Goal: Information Seeking & Learning: Learn about a topic

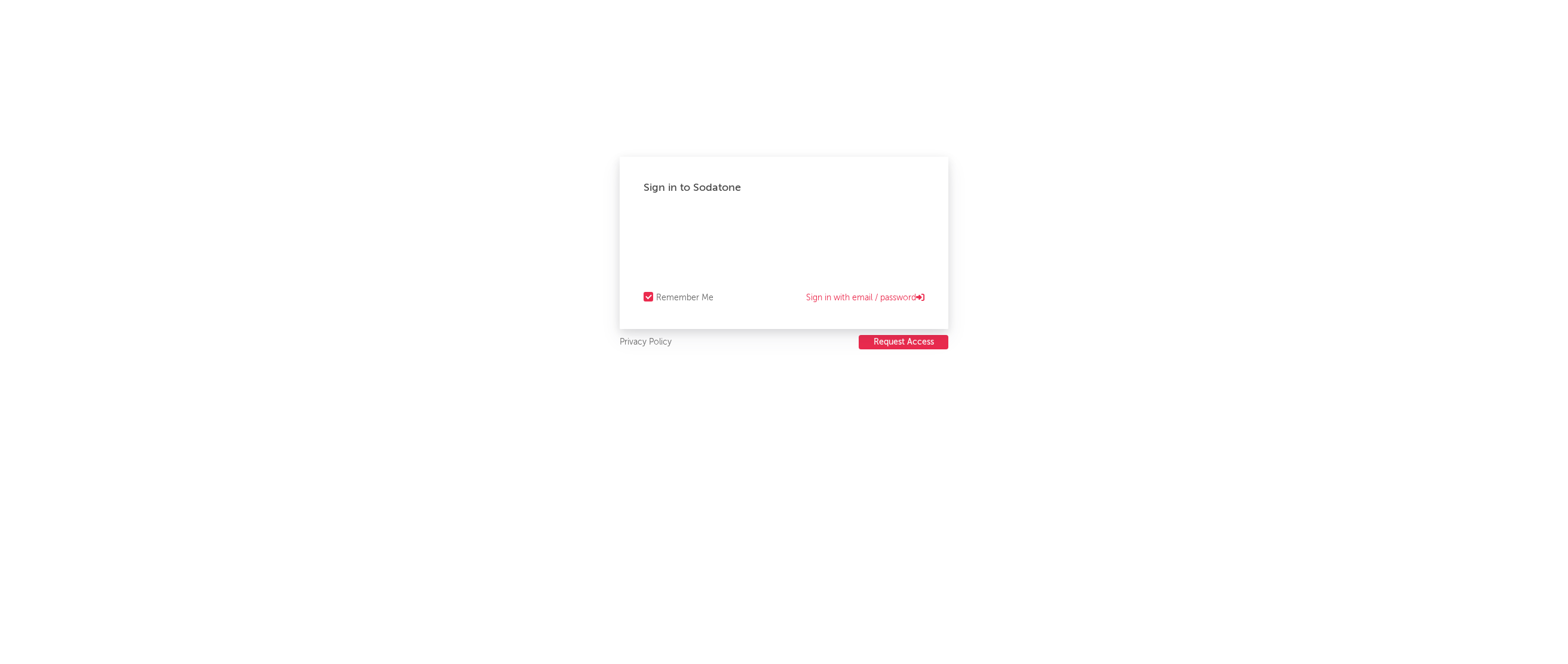
select select "recorded_music"
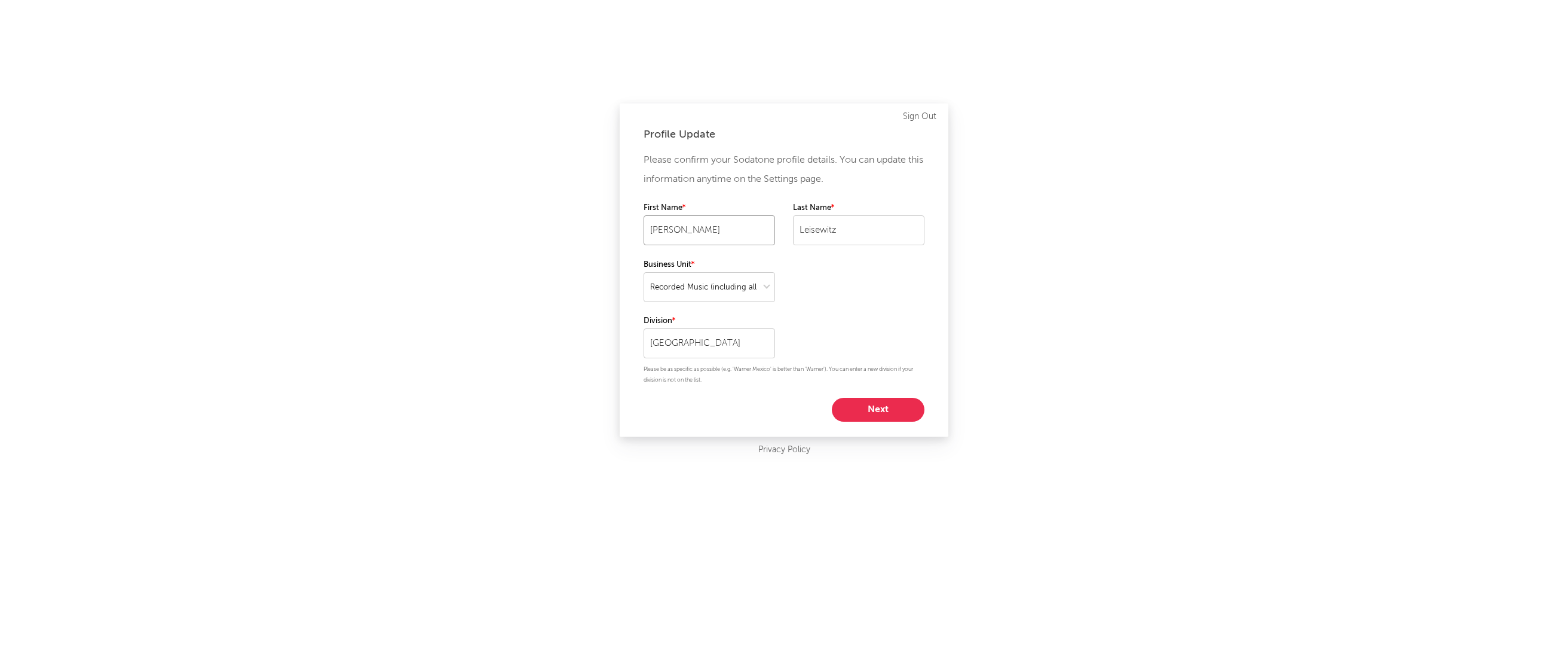
click at [735, 235] on input "[PERSON_NAME]" at bounding box center [709, 230] width 131 height 30
click at [881, 415] on button "Next" at bounding box center [878, 409] width 93 height 24
select select "other"
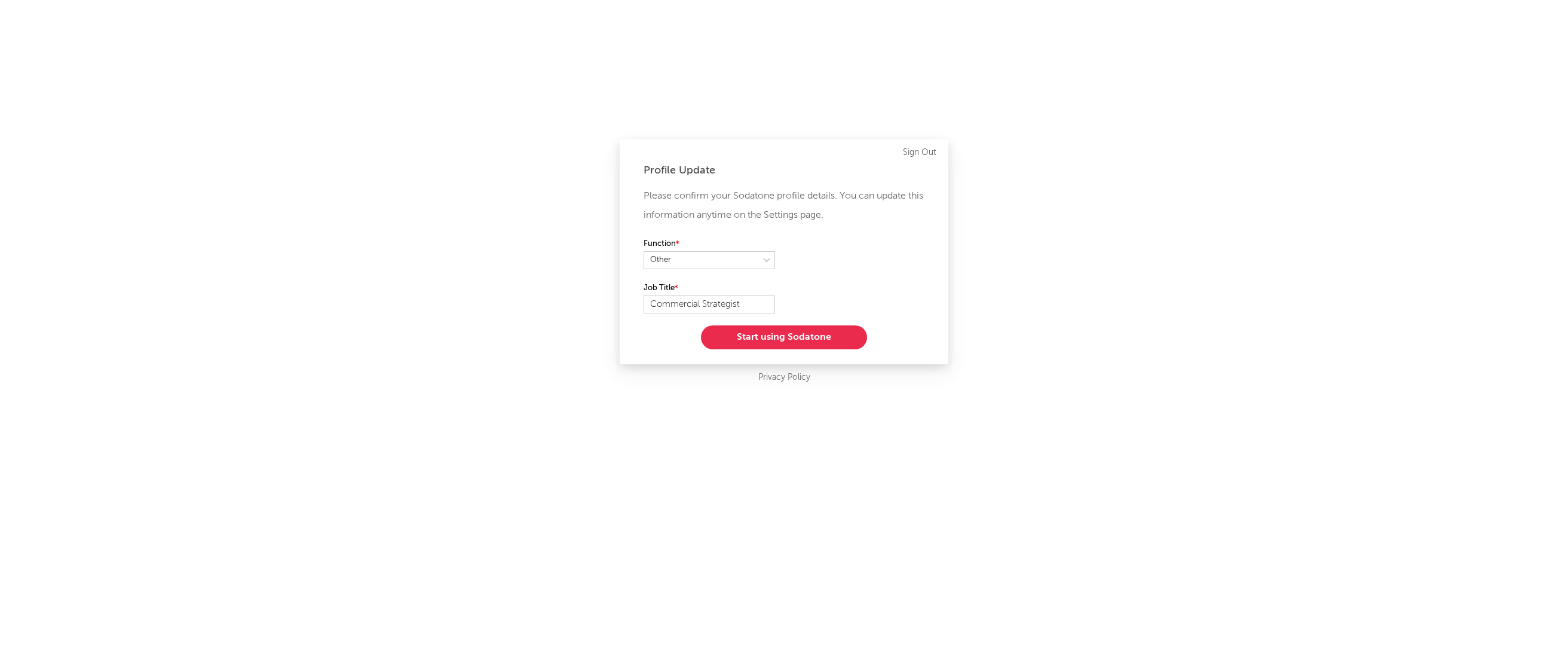
click at [843, 345] on button "Start using Sodatone" at bounding box center [783, 337] width 166 height 24
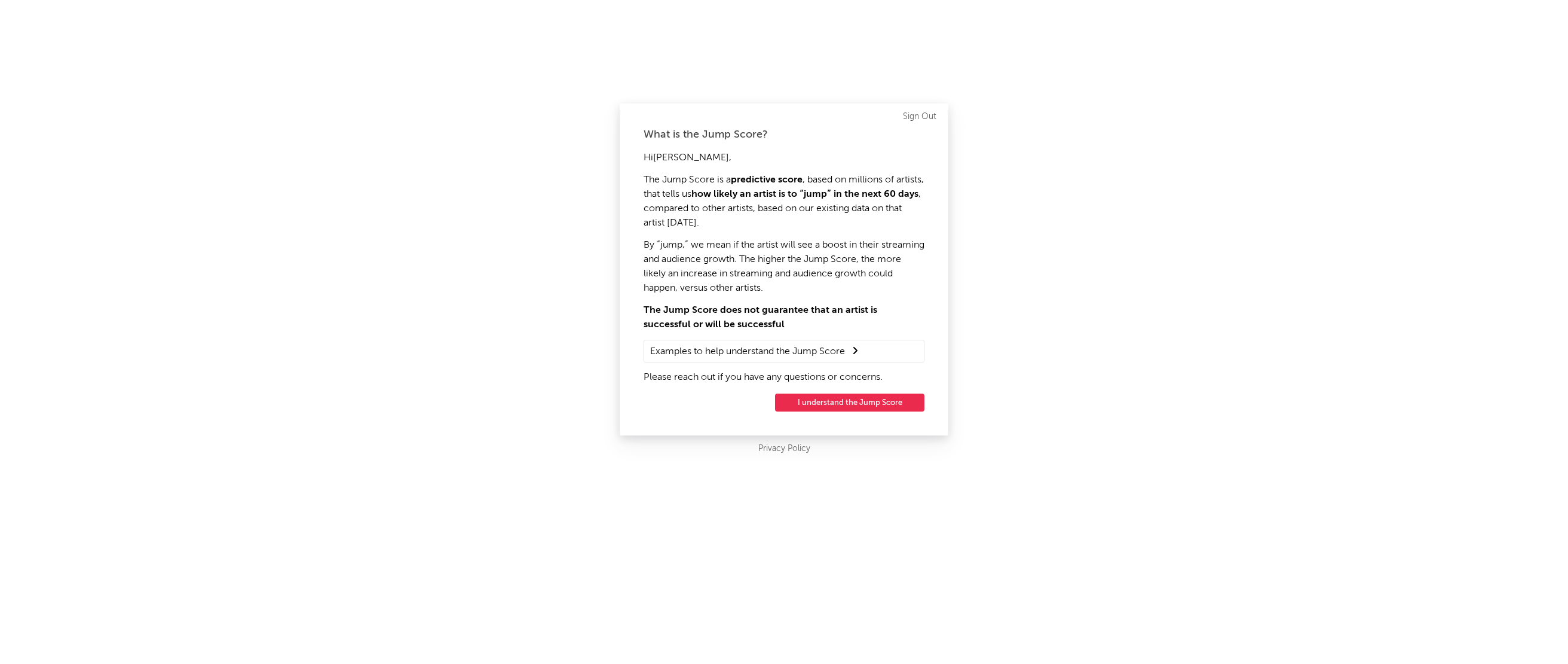
click at [848, 401] on button "I understand the Jump Score" at bounding box center [849, 402] width 149 height 18
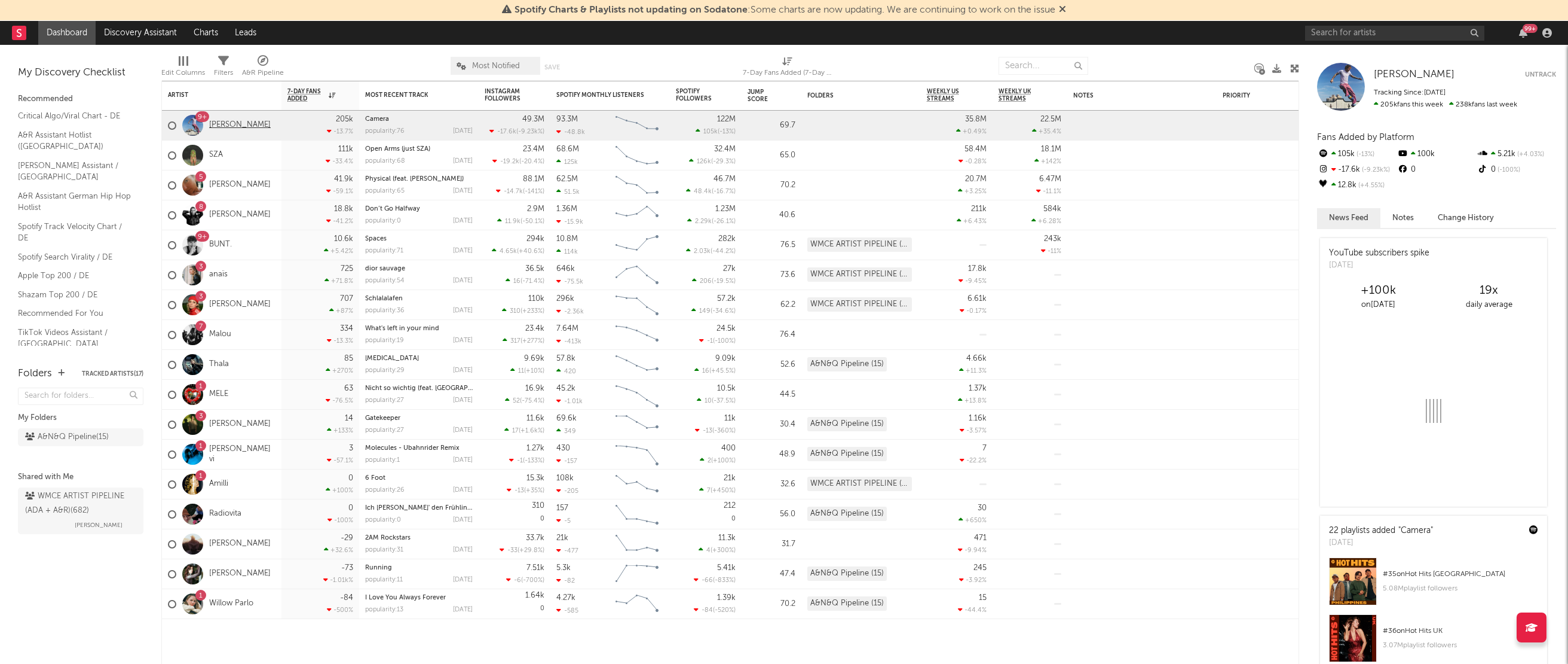
click at [237, 124] on link "Ed Sheeran" at bounding box center [240, 125] width 62 height 10
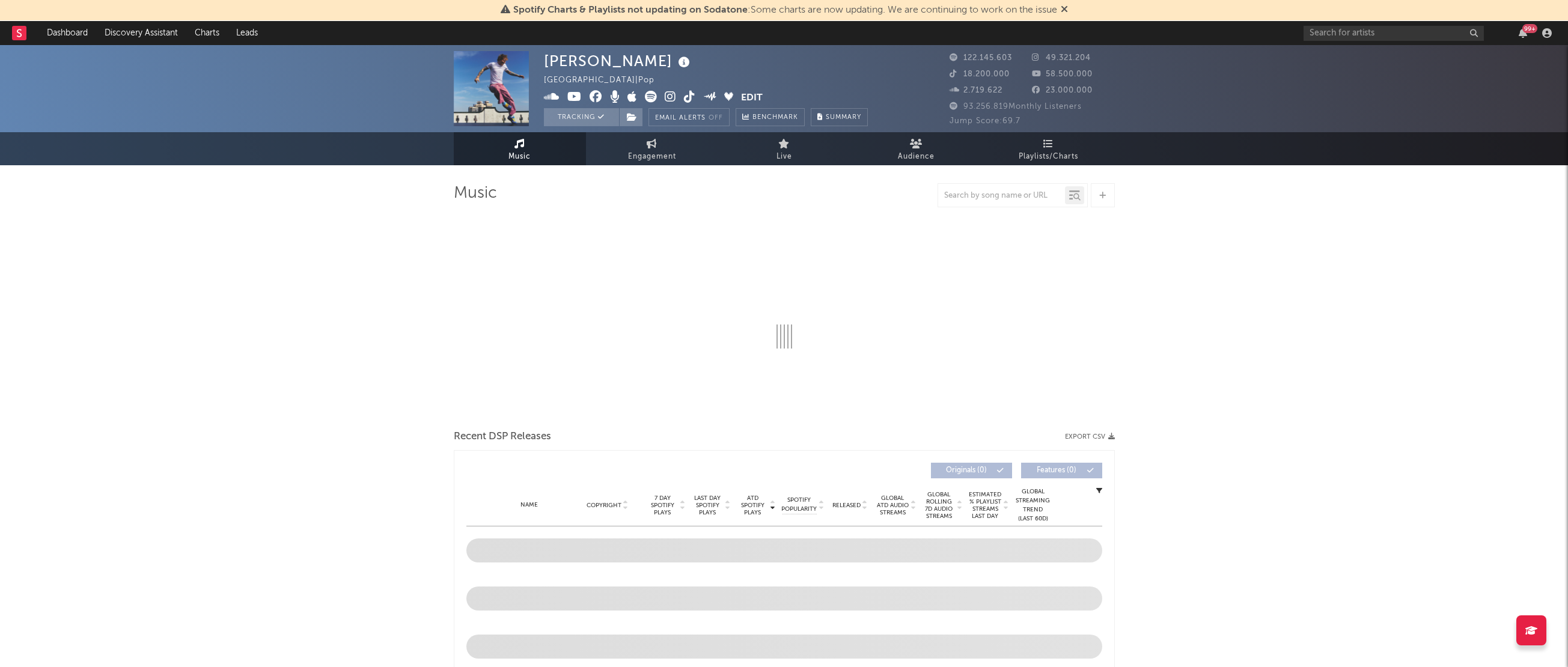
select select "6m"
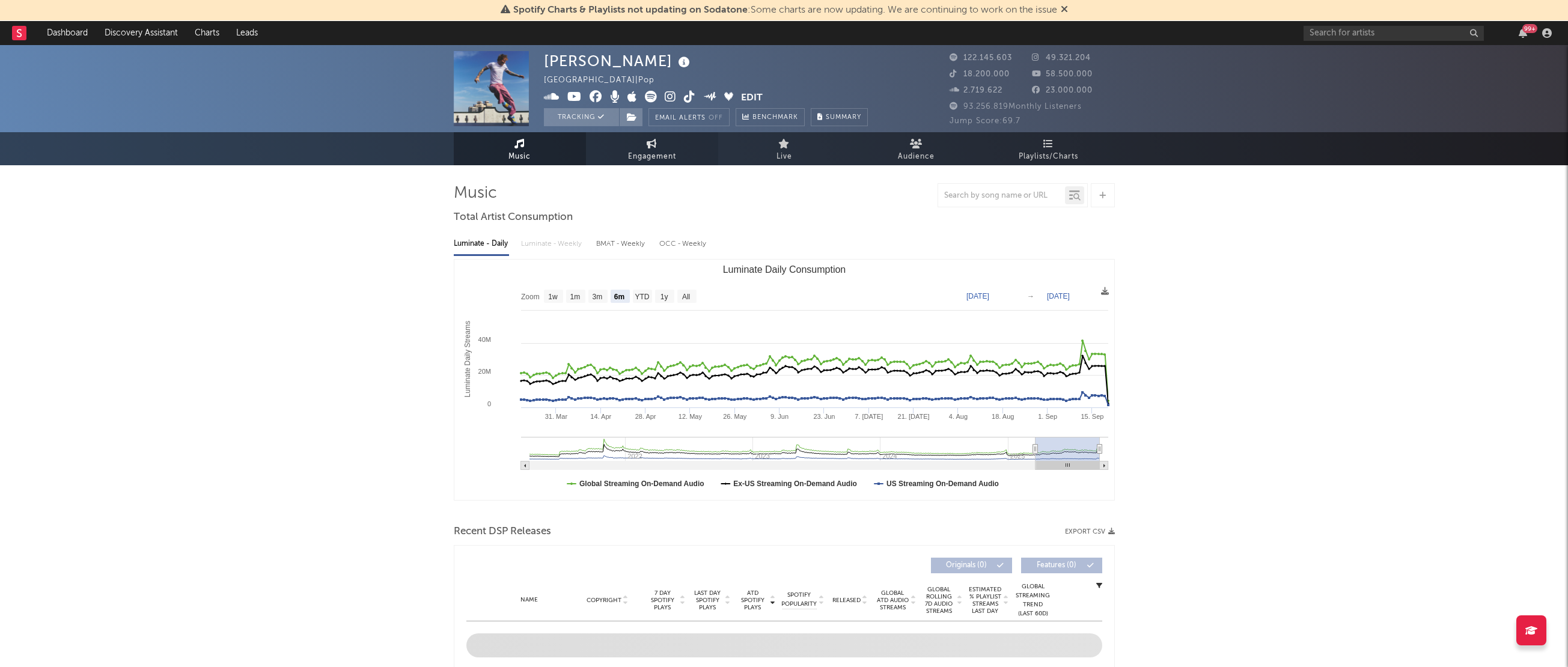
click at [634, 150] on span "Engagement" at bounding box center [652, 156] width 48 height 14
select select "1w"
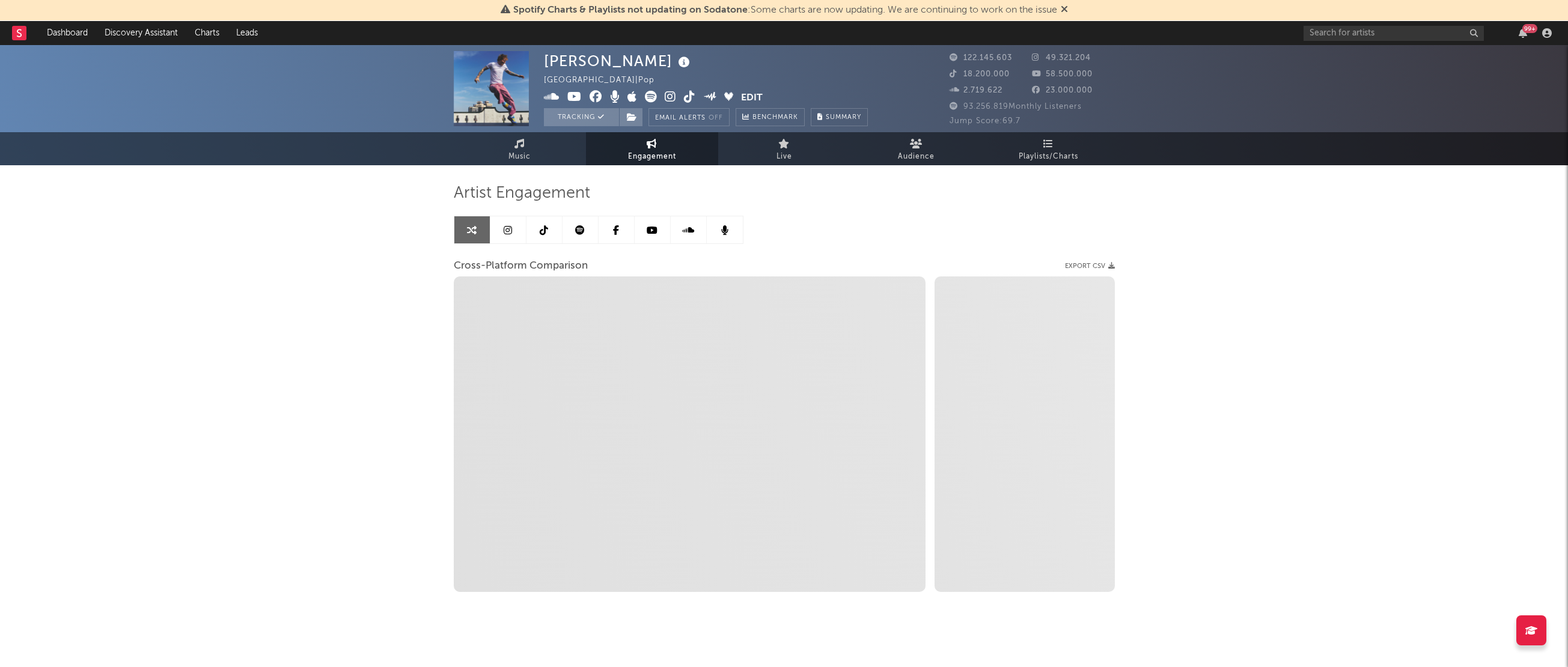
click at [659, 227] on link at bounding box center [652, 229] width 36 height 27
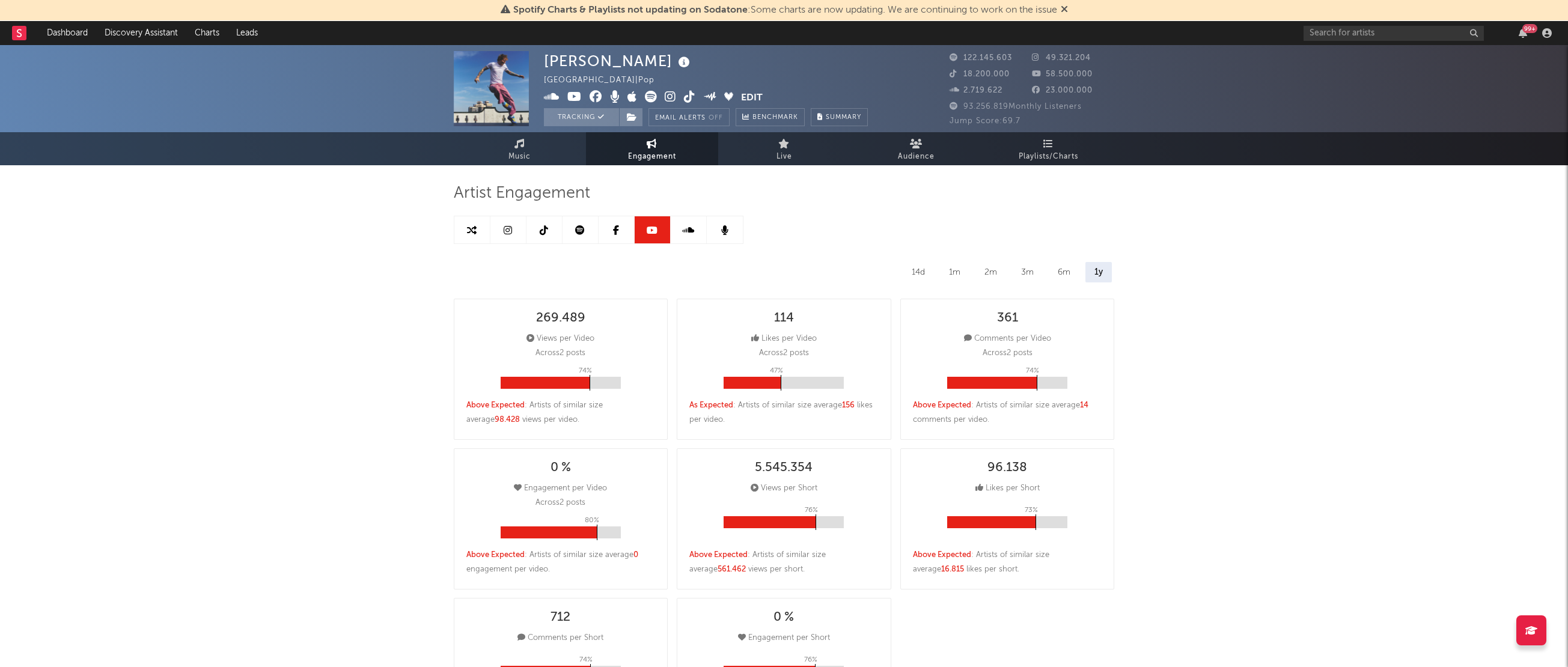
select select "6m"
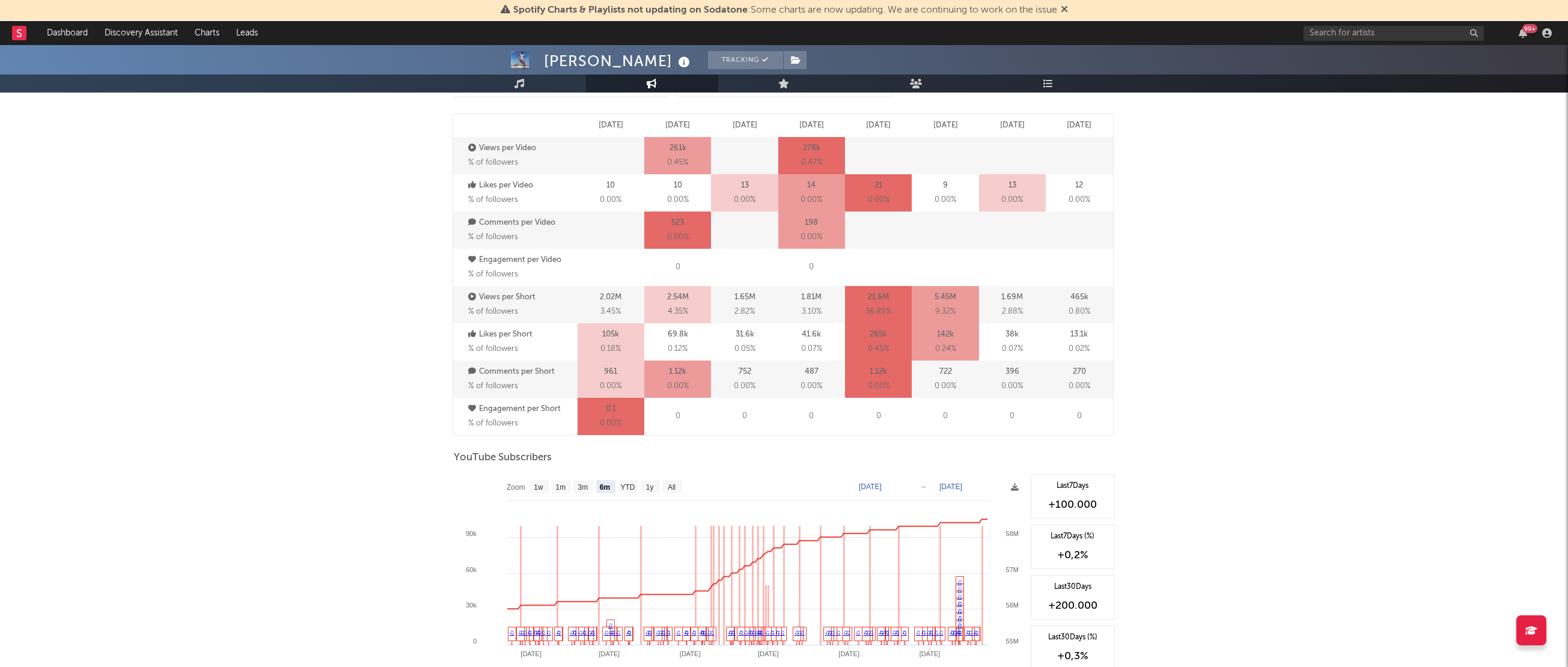
scroll to position [811, 0]
